Goal: Find specific page/section

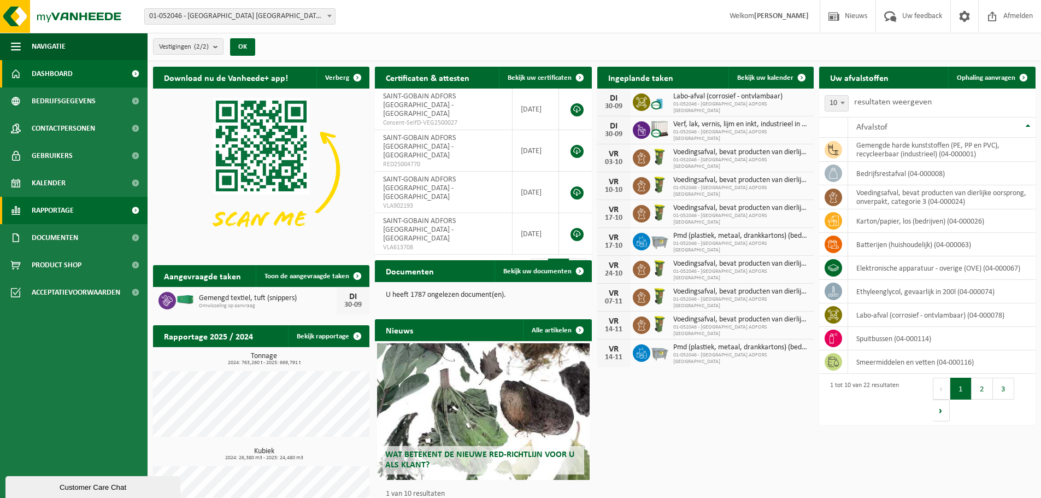
click at [72, 213] on span "Rapportage" at bounding box center [53, 210] width 42 height 27
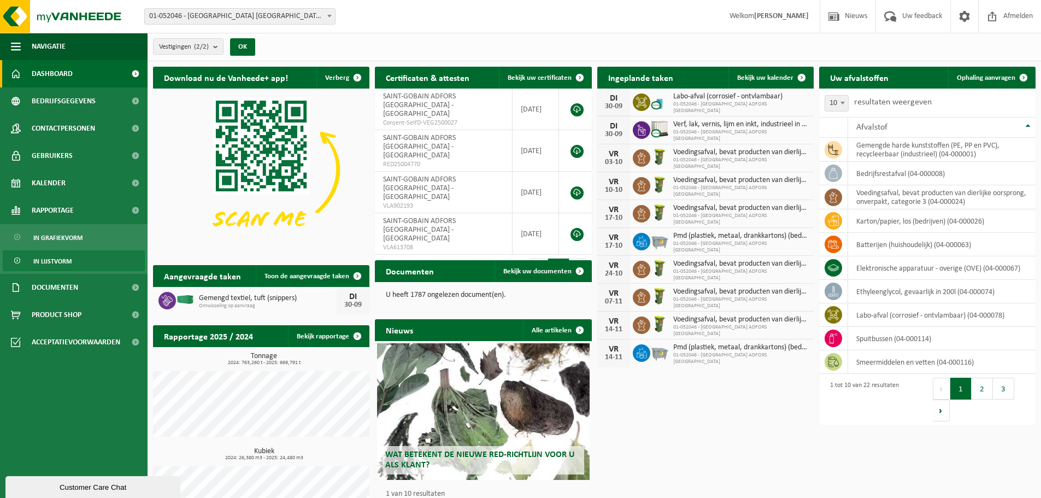
click at [70, 260] on span "In lijstvorm" at bounding box center [52, 261] width 38 height 21
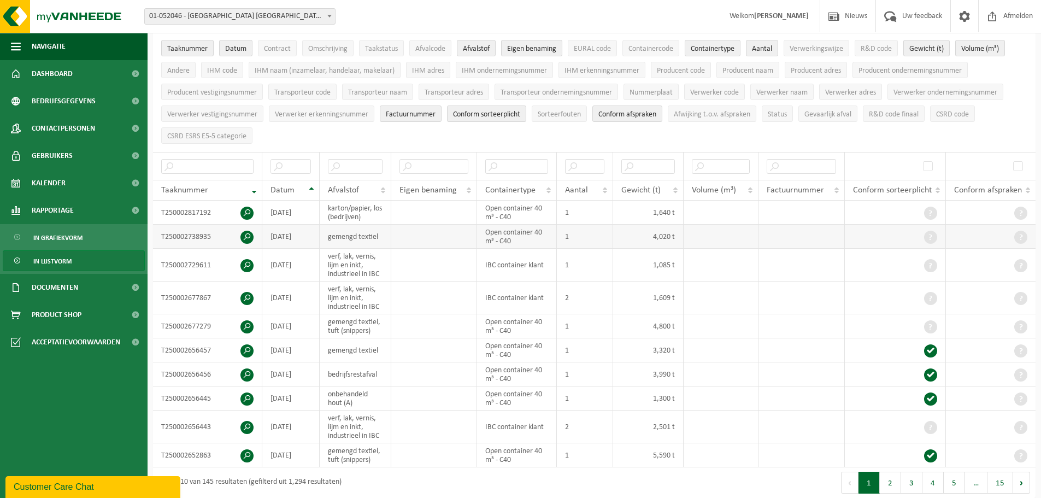
scroll to position [109, 0]
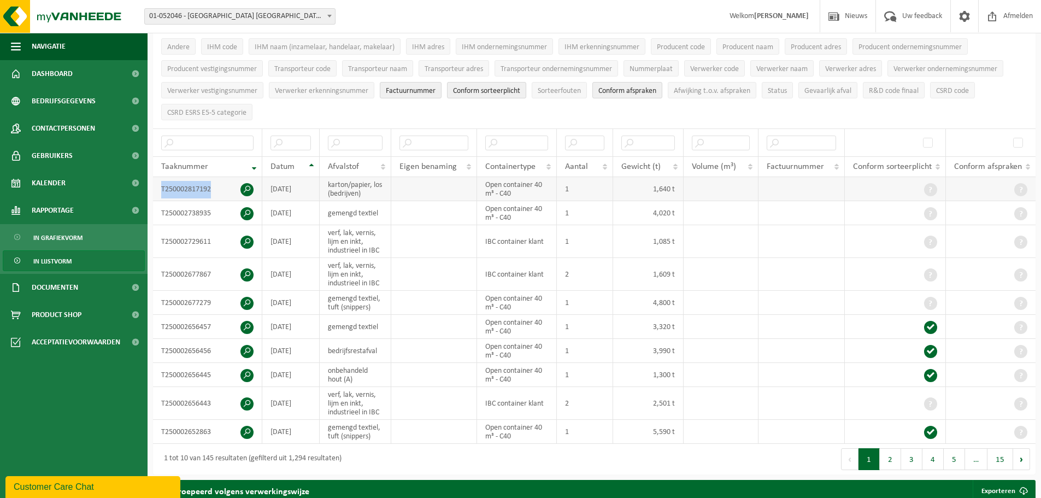
drag, startPoint x: 212, startPoint y: 186, endPoint x: 157, endPoint y: 182, distance: 54.8
click at [157, 182] on td "T250002817192" at bounding box center [207, 189] width 109 height 24
copy td "T250002817192"
click at [342, 139] on input "text" at bounding box center [355, 143] width 55 height 15
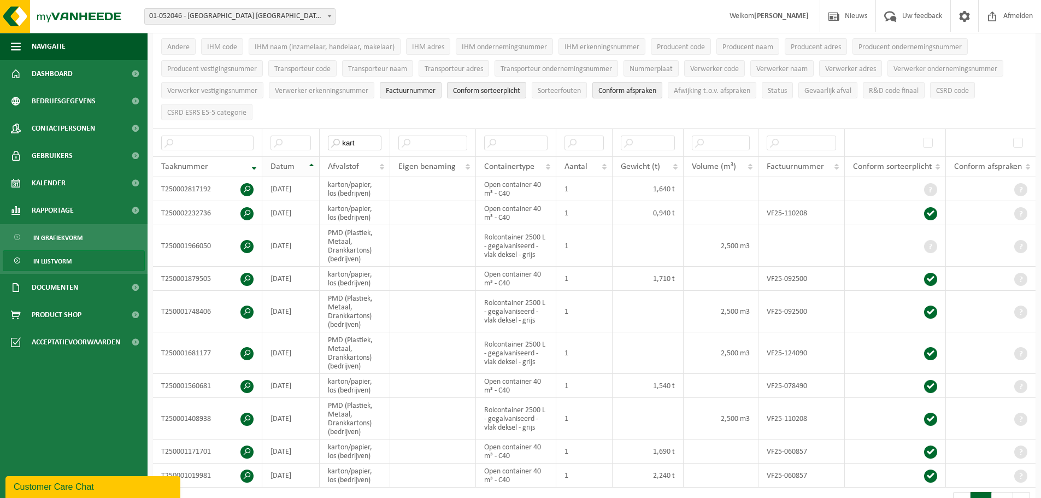
type input "kart"
click at [297, 172] on th "Datum" at bounding box center [290, 166] width 57 height 21
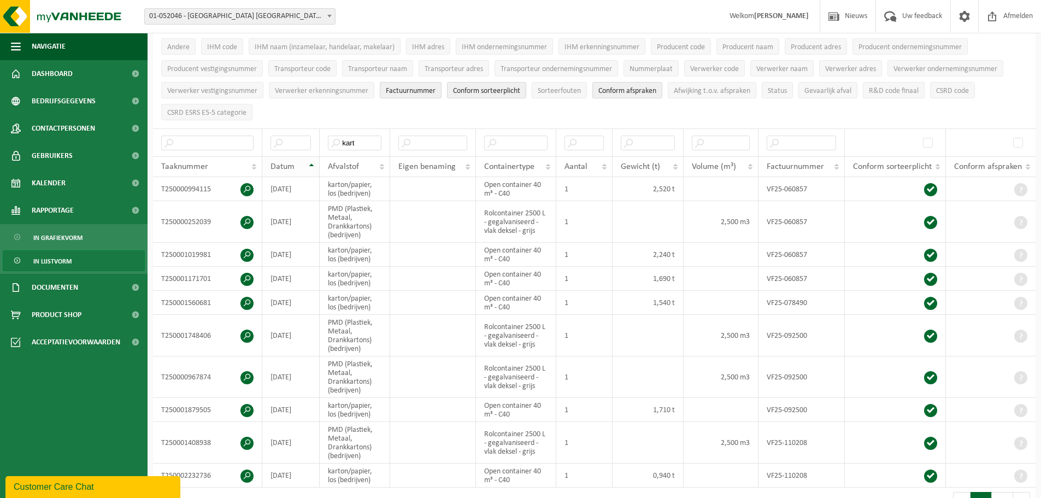
click at [297, 165] on div "Datum" at bounding box center [288, 166] width 35 height 9
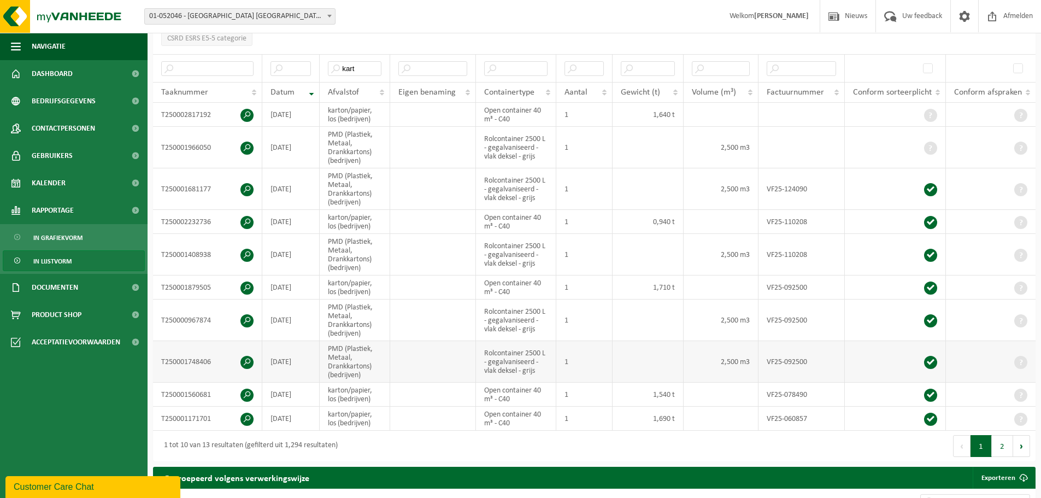
scroll to position [328, 0]
